Goal: Transaction & Acquisition: Book appointment/travel/reservation

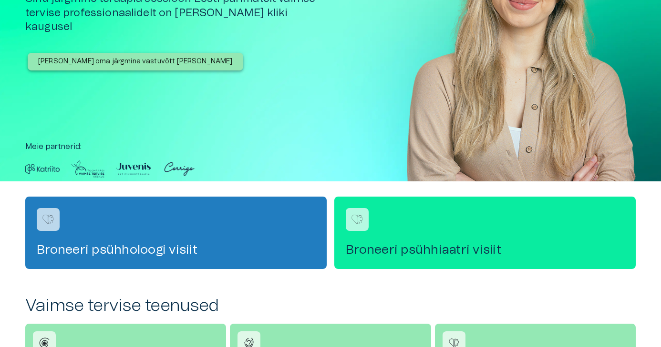
scroll to position [128, 0]
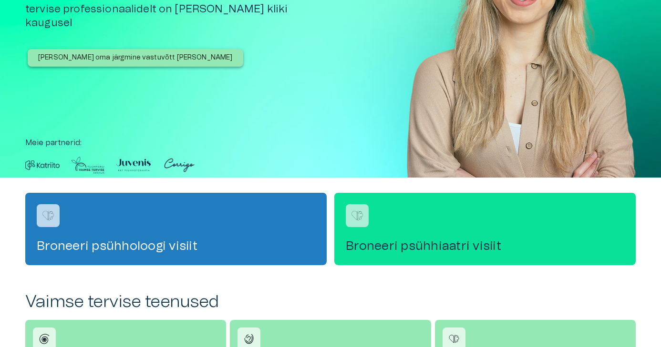
click at [441, 241] on h4 "Broneeri psühhiaatri visiit" at bounding box center [485, 246] width 278 height 15
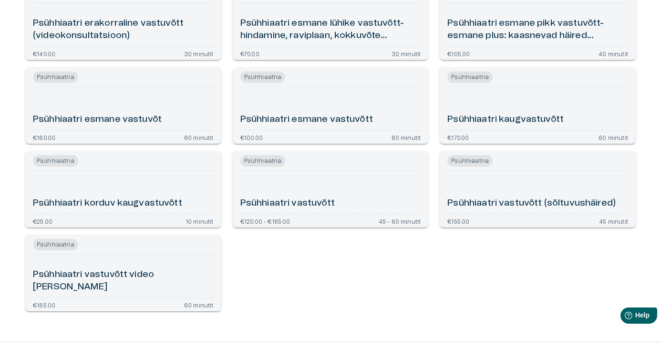
scroll to position [180, 0]
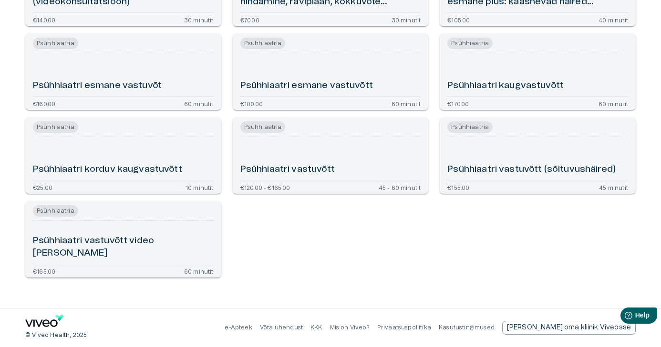
click at [121, 240] on div "Psühhiaatri vastuvõtt video [PERSON_NAME]" at bounding box center [123, 242] width 181 height 35
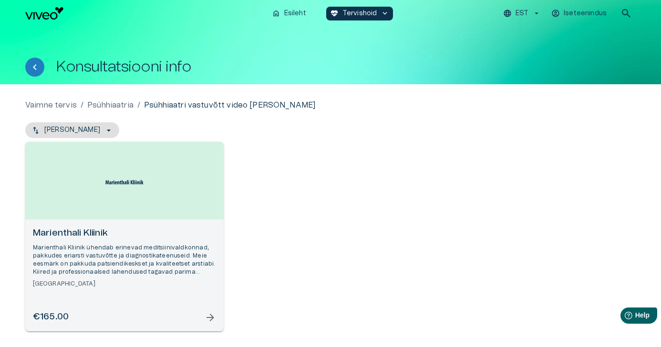
click at [172, 205] on div "Open selected supplier available booking dates" at bounding box center [124, 181] width 198 height 78
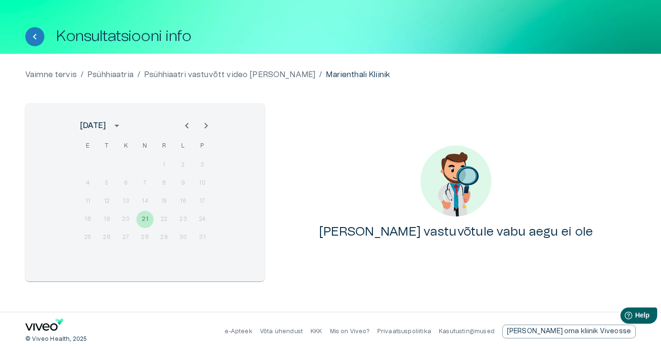
scroll to position [34, 0]
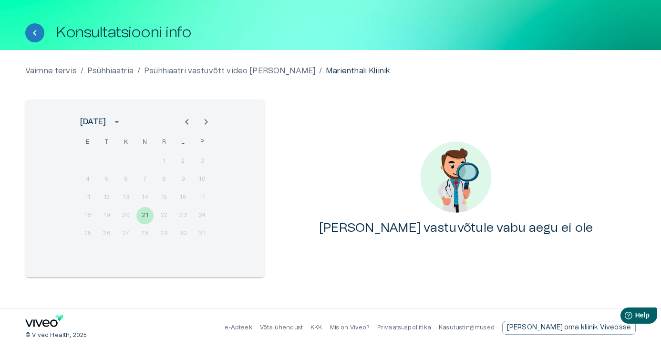
click at [205, 124] on icon "Next month" at bounding box center [205, 122] width 3 height 6
click at [191, 118] on icon "Previous month" at bounding box center [186, 121] width 11 height 11
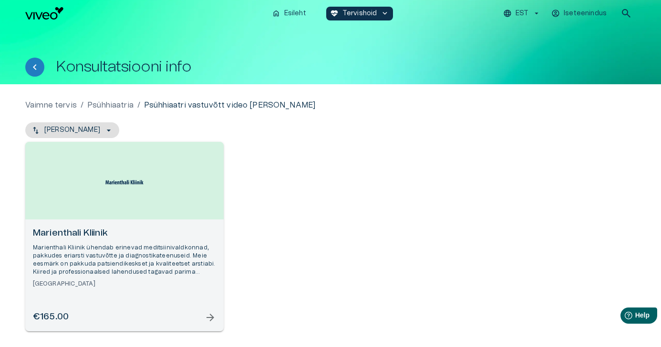
scroll to position [180, 0]
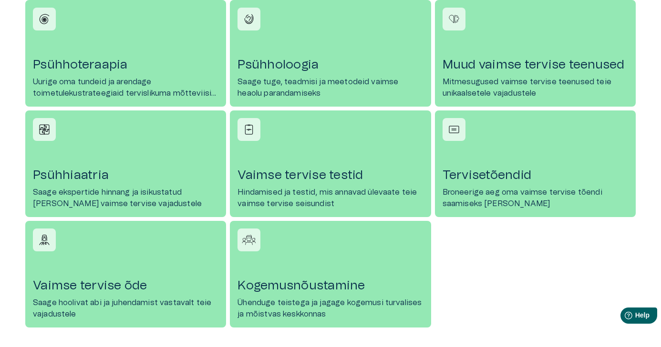
scroll to position [450, 0]
